Goal: Check status: Check status

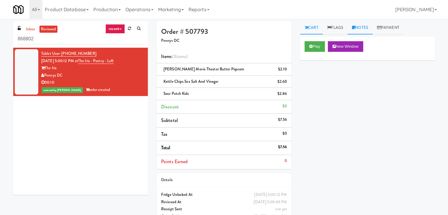
click at [359, 28] on link "Notes" at bounding box center [359, 27] width 25 height 13
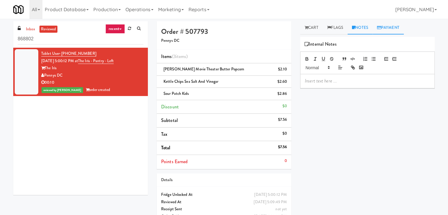
click at [395, 27] on link "Payment" at bounding box center [387, 27] width 31 height 13
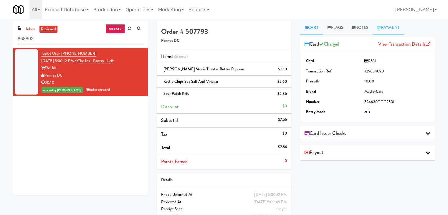
click at [314, 28] on link "Cart" at bounding box center [311, 27] width 23 height 13
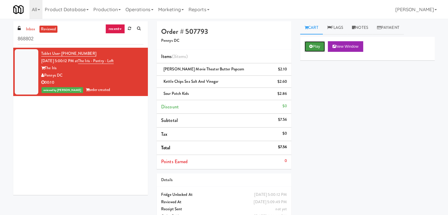
click at [314, 50] on button "Play" at bounding box center [314, 46] width 20 height 11
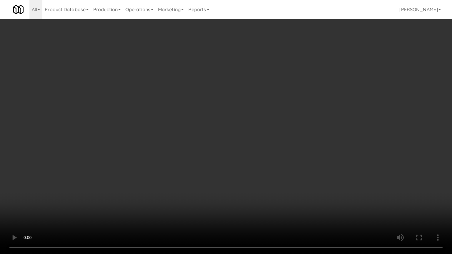
click at [223, 118] on video at bounding box center [226, 127] width 452 height 254
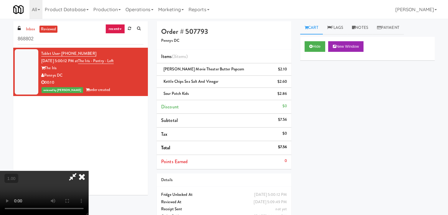
click at [88, 171] on icon at bounding box center [81, 177] width 13 height 12
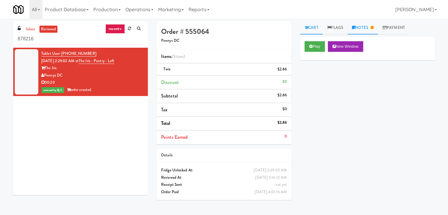
click at [358, 24] on link "Notes" at bounding box center [362, 27] width 31 height 13
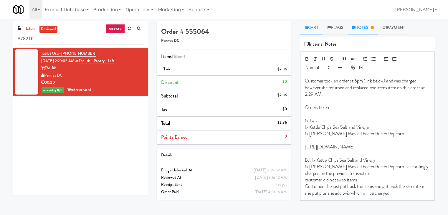
click at [311, 27] on link "Cart" at bounding box center [311, 27] width 23 height 13
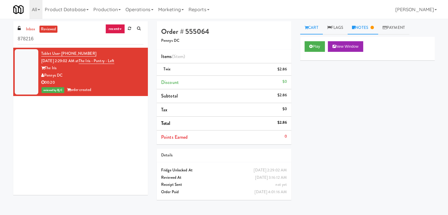
click at [358, 28] on link "Notes" at bounding box center [362, 27] width 31 height 13
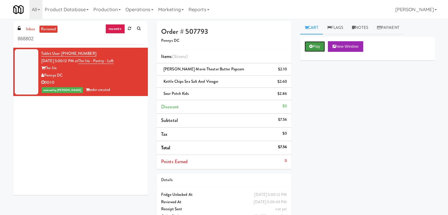
click at [309, 45] on icon at bounding box center [310, 46] width 3 height 4
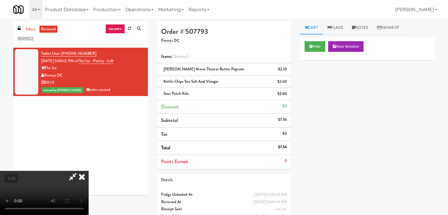
click at [88, 171] on icon at bounding box center [81, 177] width 13 height 12
